Goal: Find contact information: Find contact information

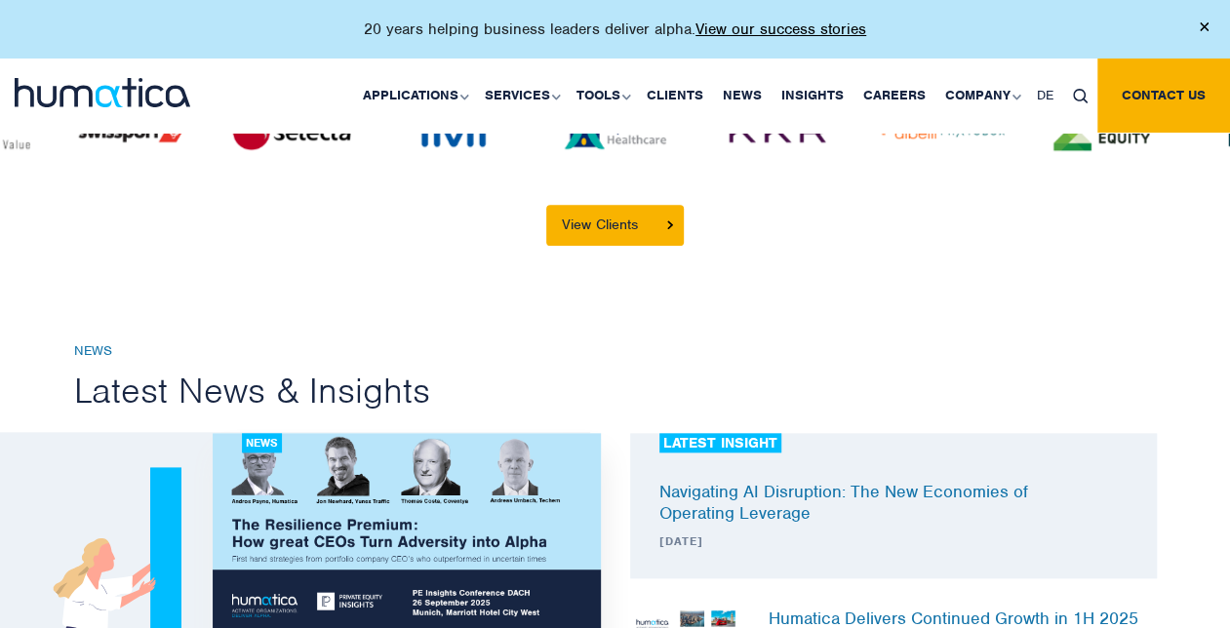
scroll to position [4391, 0]
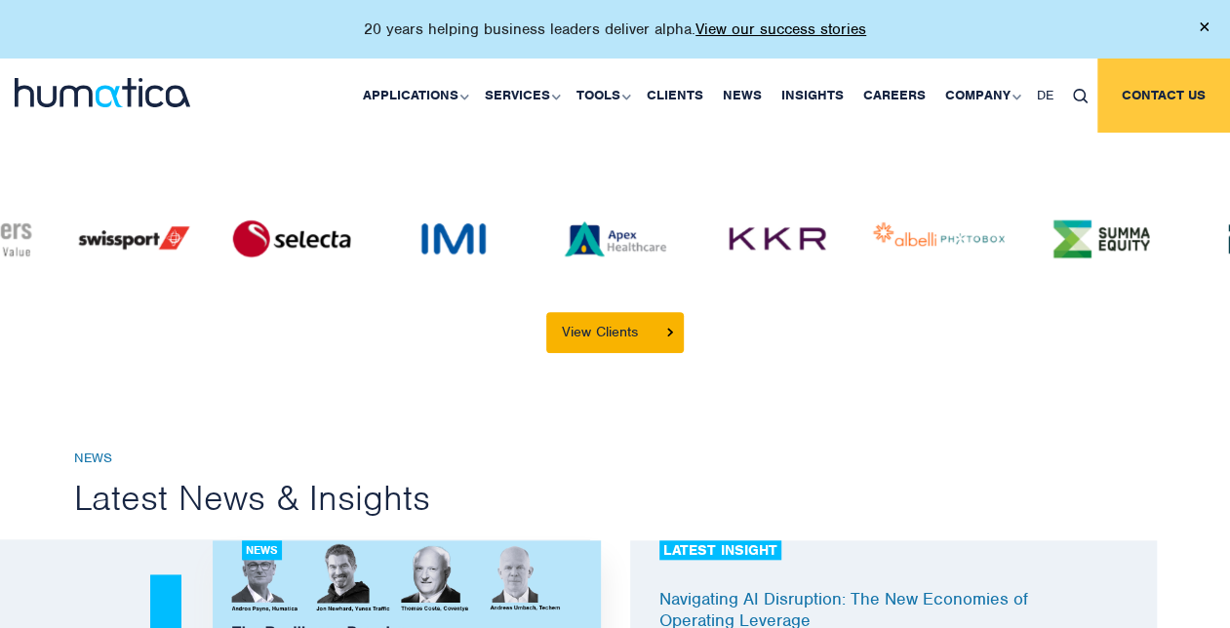
click at [1130, 98] on link "Contact us" at bounding box center [1164, 96] width 133 height 74
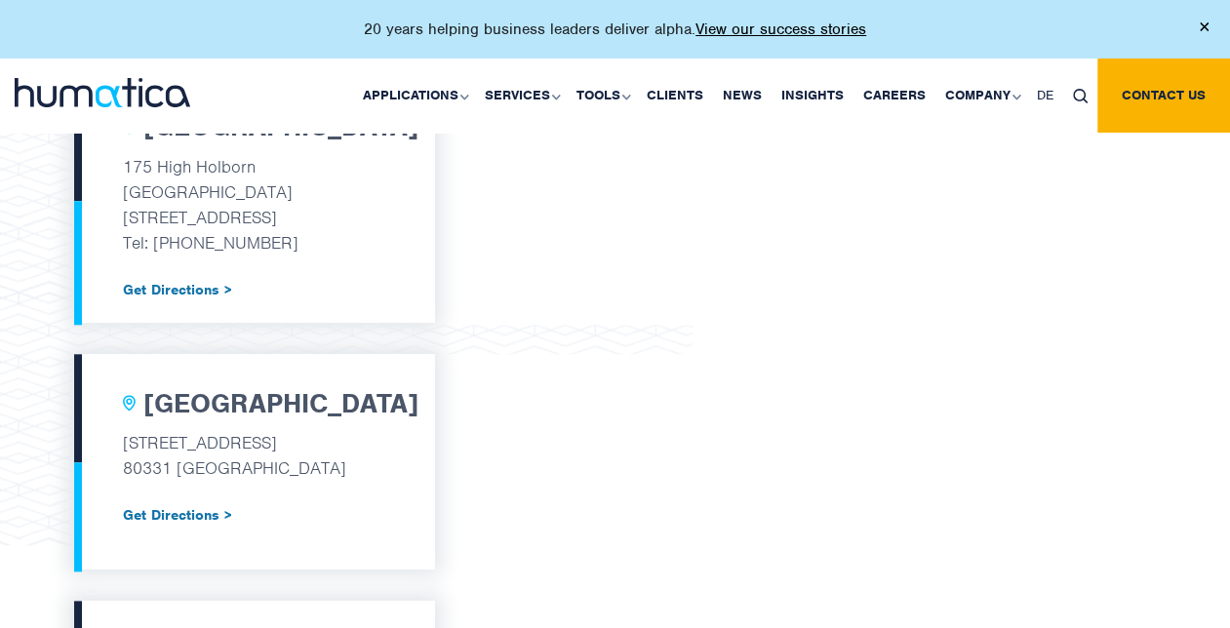
scroll to position [781, 0]
